Goal: Check status: Check status

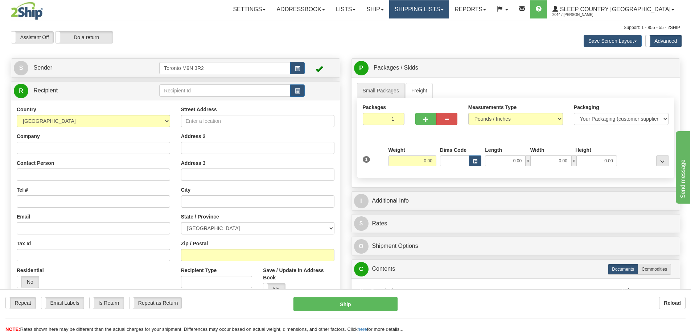
click at [449, 14] on link "Shipping lists" at bounding box center [419, 9] width 60 height 18
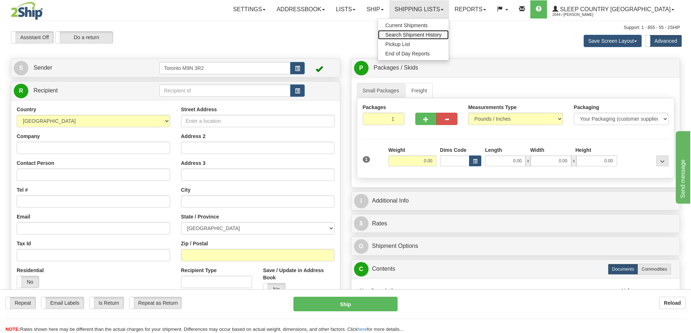
click at [442, 33] on span "Search Shipment History" at bounding box center [413, 35] width 56 height 6
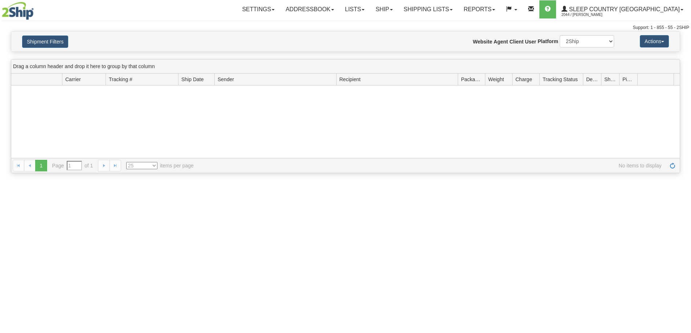
type input "From 10/04/2025 To 10/05/2025"
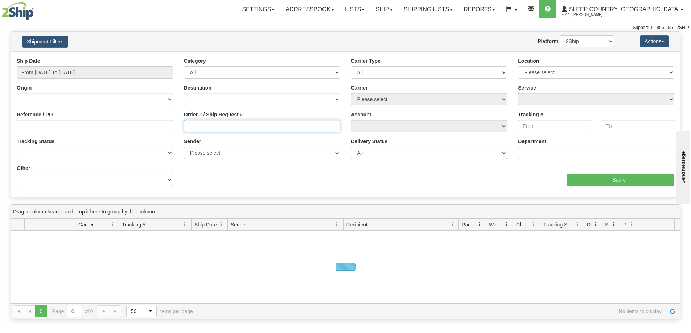
click at [275, 128] on input "Order # / Ship Request #" at bounding box center [262, 126] width 156 height 12
paste input "9000I124467"
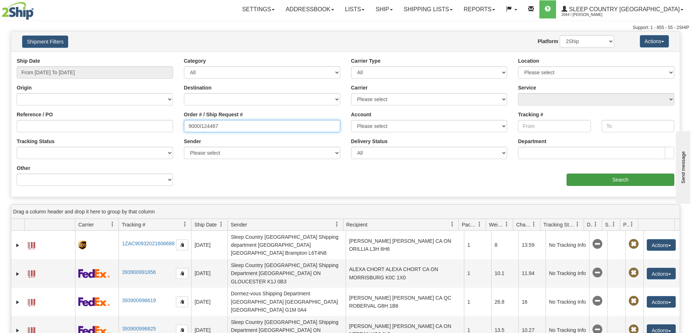
type input "9000I124467"
click at [605, 177] on input "Search" at bounding box center [621, 180] width 108 height 12
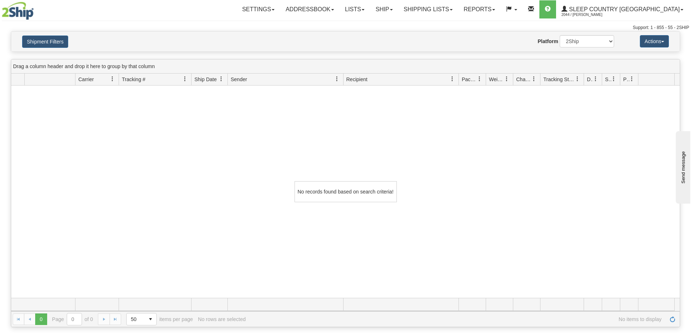
click at [59, 48] on div "Shipment Filters Website Agent Nothing selected Client User Platform 2Ship Impo…" at bounding box center [345, 42] width 669 height 20
click at [57, 40] on button "Shipment Filters" at bounding box center [45, 42] width 46 height 12
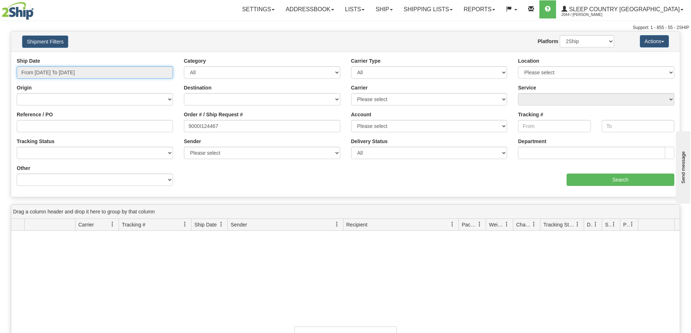
click at [57, 68] on input "From 10/04/2025 To 10/05/2025" at bounding box center [95, 72] width 156 height 12
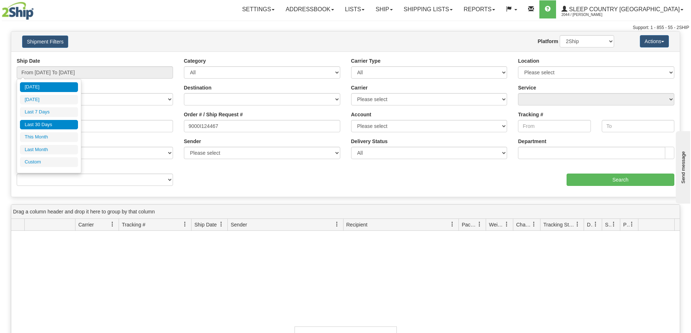
click at [50, 123] on li "Last 30 Days" at bounding box center [49, 125] width 58 height 10
type input "From 09/06/2025 To 10/05/2025"
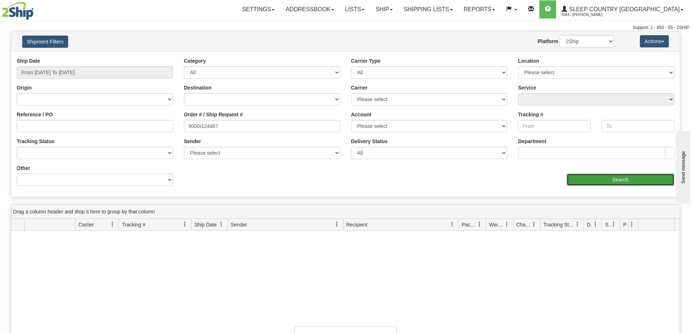
click at [617, 180] on input "Search" at bounding box center [621, 180] width 108 height 12
